Goal: Entertainment & Leisure: Browse casually

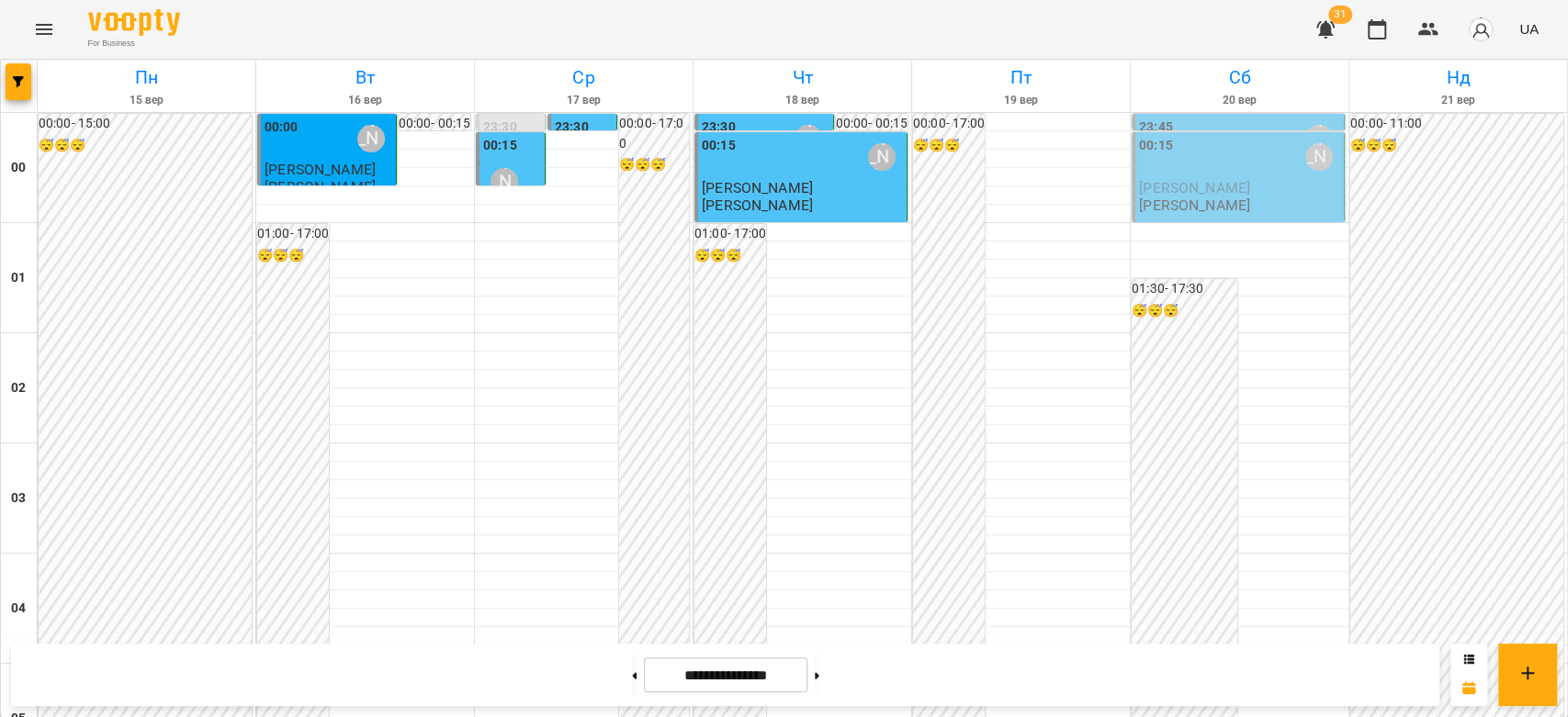
scroll to position [1918, 0]
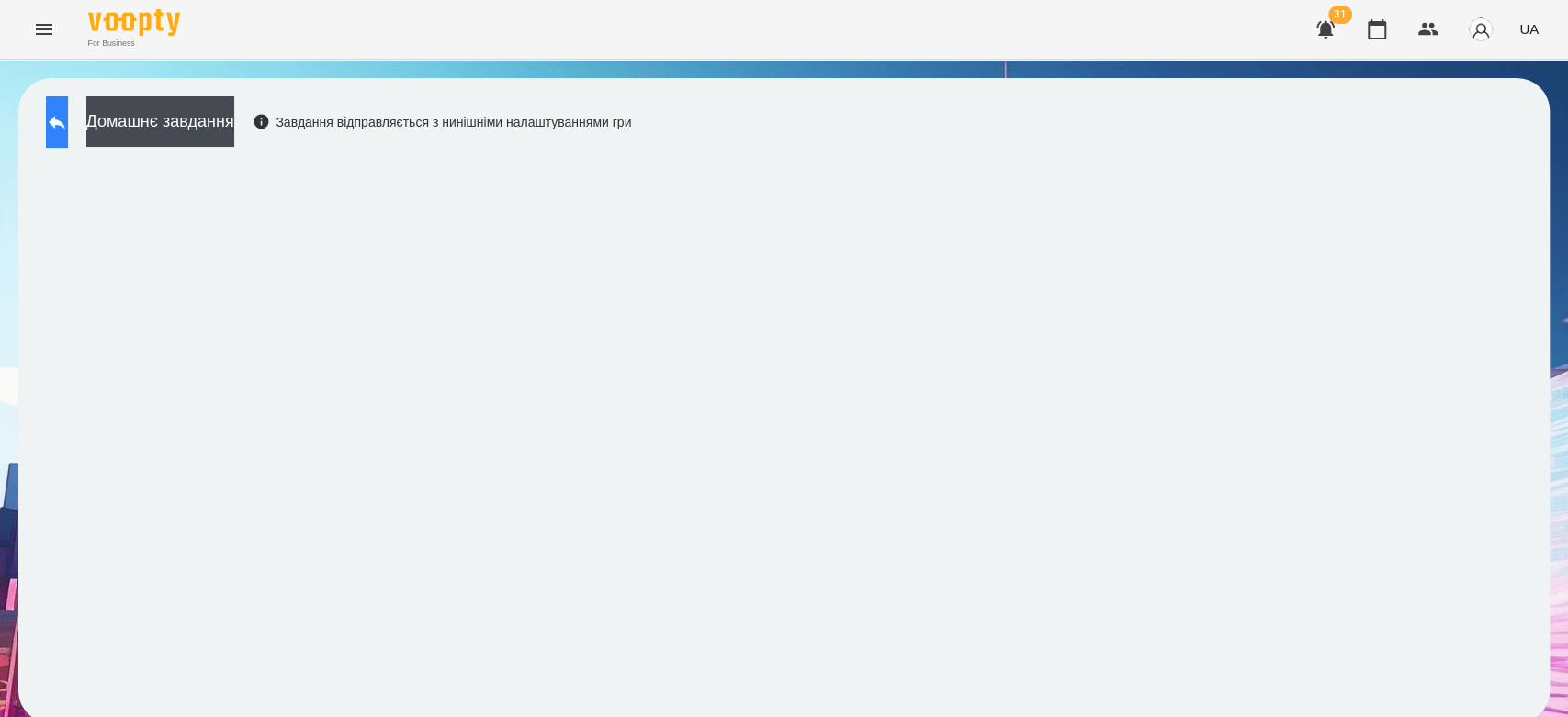
click at [68, 136] on button at bounding box center [57, 122] width 22 height 52
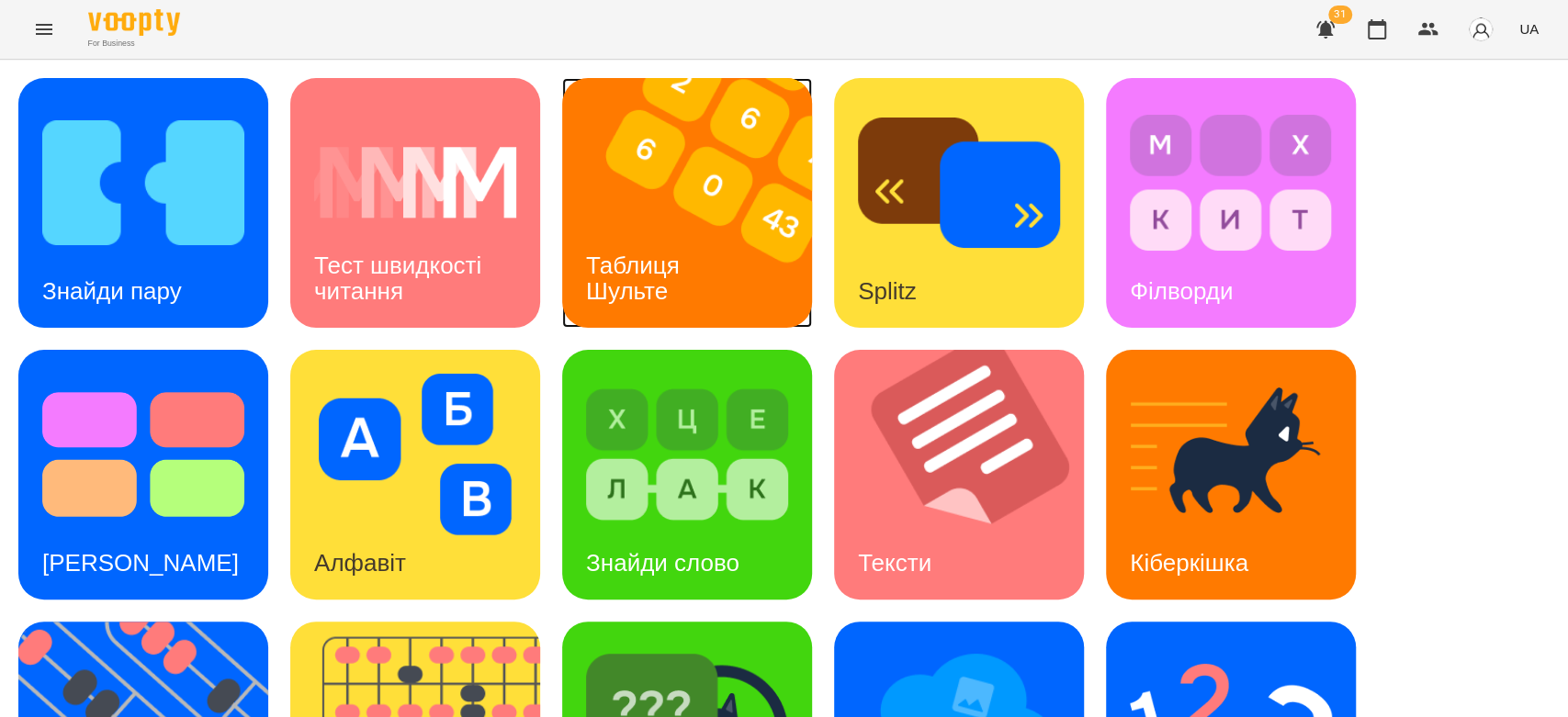
click at [706, 202] on img at bounding box center [698, 203] width 273 height 250
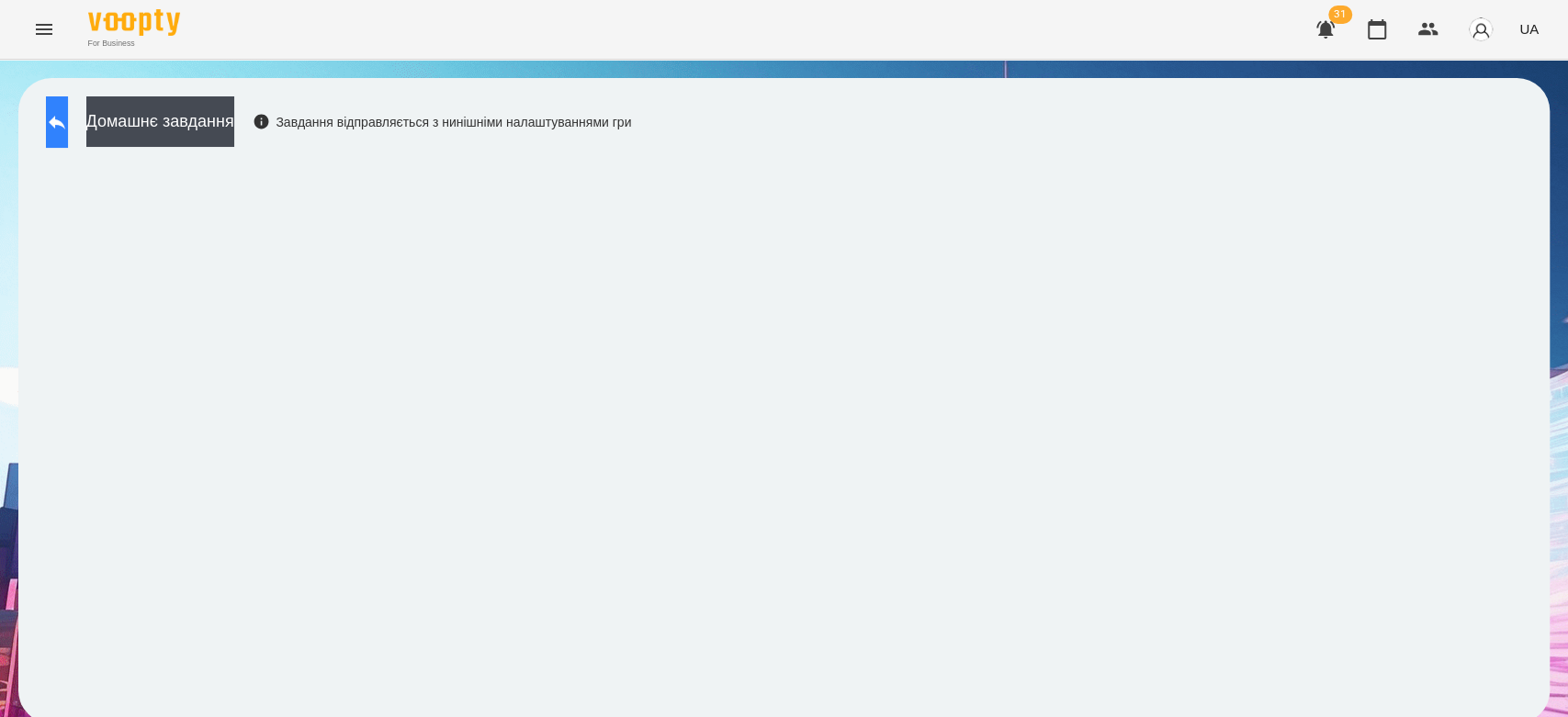
click at [68, 125] on icon at bounding box center [57, 122] width 22 height 22
